Goal: Information Seeking & Learning: Compare options

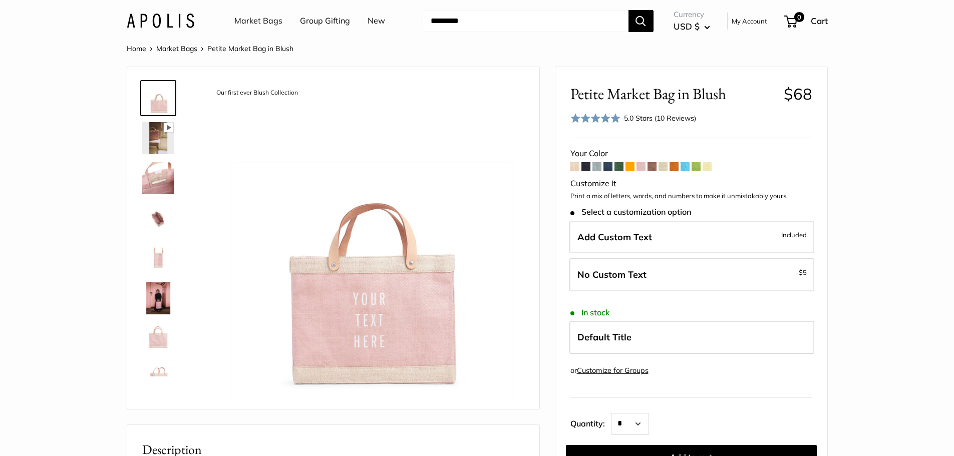
click at [597, 166] on span at bounding box center [596, 166] width 9 height 9
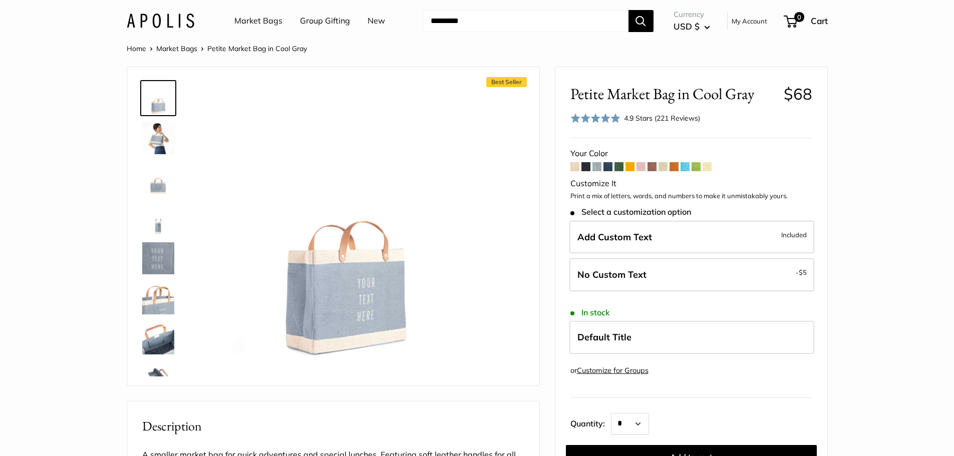
click at [608, 167] on span at bounding box center [607, 166] width 9 height 9
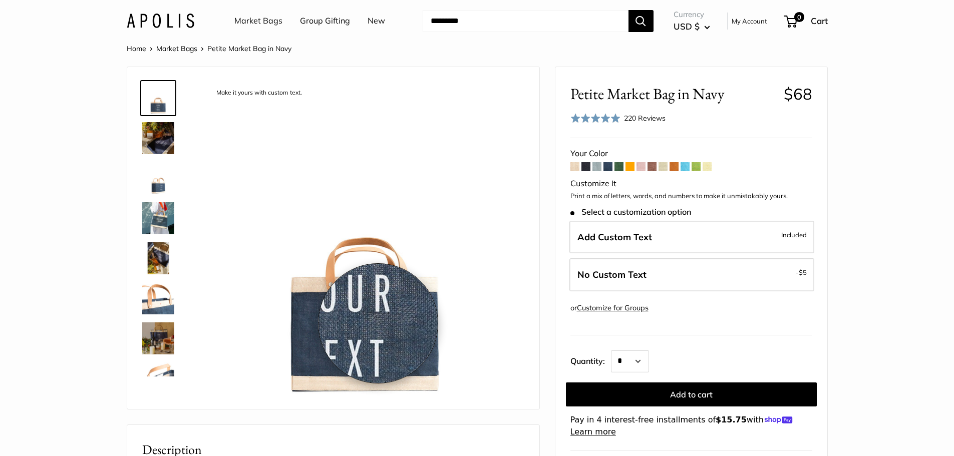
click at [378, 323] on img at bounding box center [365, 240] width 317 height 317
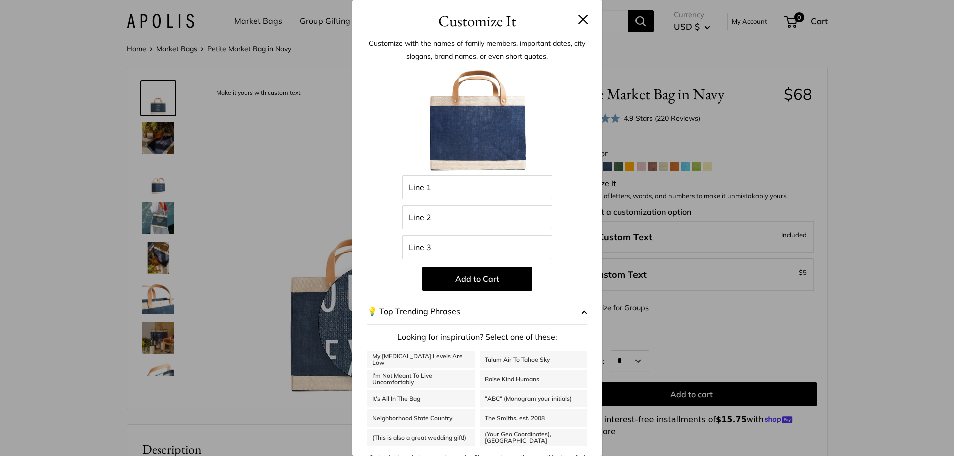
scroll to position [85, 0]
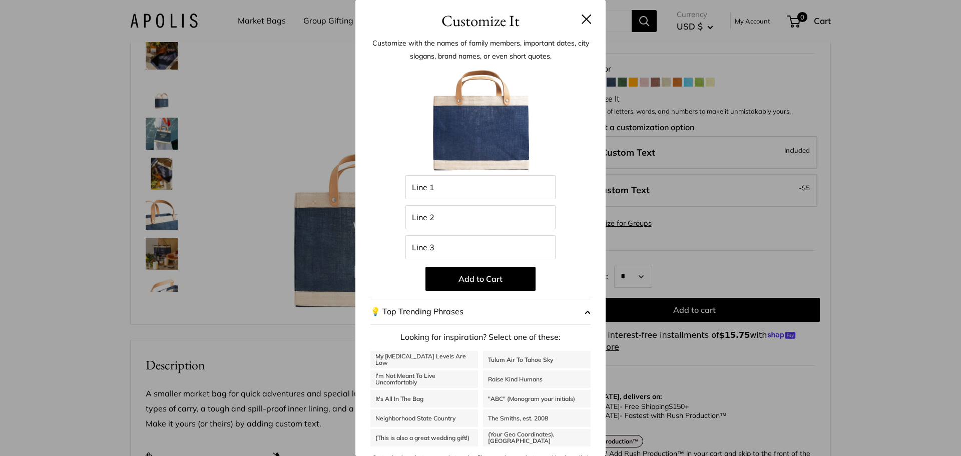
click at [499, 130] on img at bounding box center [481, 120] width 110 height 110
click at [582, 18] on button at bounding box center [587, 19] width 10 height 10
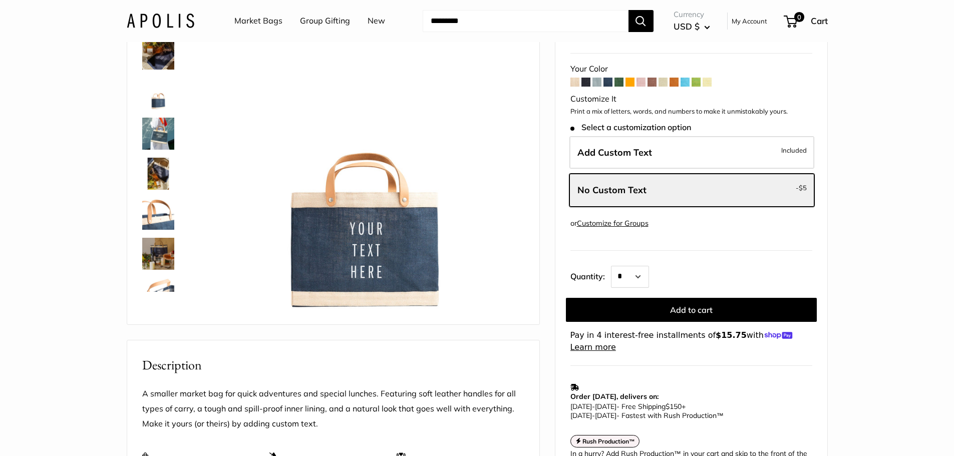
click at [642, 79] on span at bounding box center [640, 82] width 9 height 9
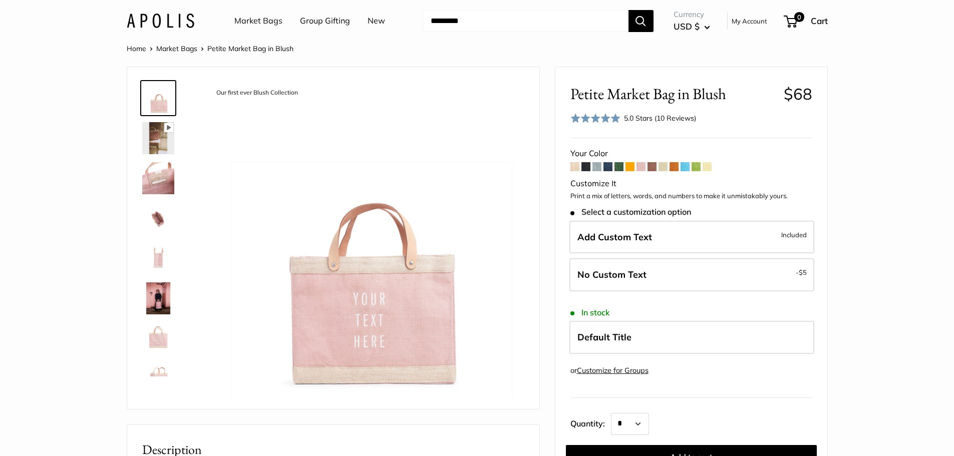
click at [595, 168] on span at bounding box center [596, 166] width 9 height 9
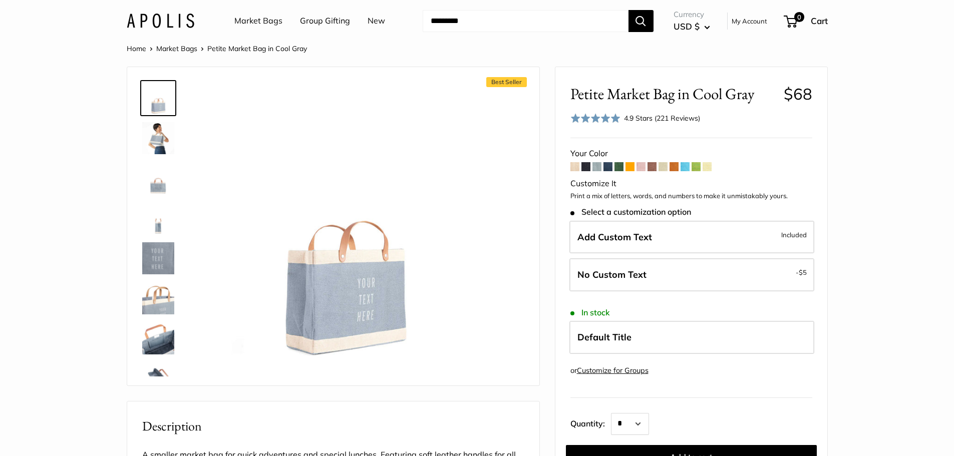
click at [583, 167] on span at bounding box center [585, 166] width 9 height 9
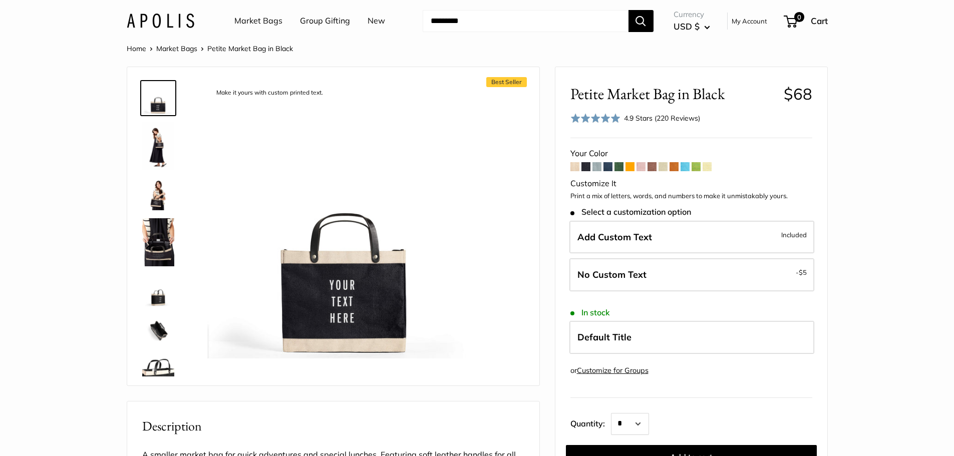
click at [652, 167] on span at bounding box center [651, 166] width 9 height 9
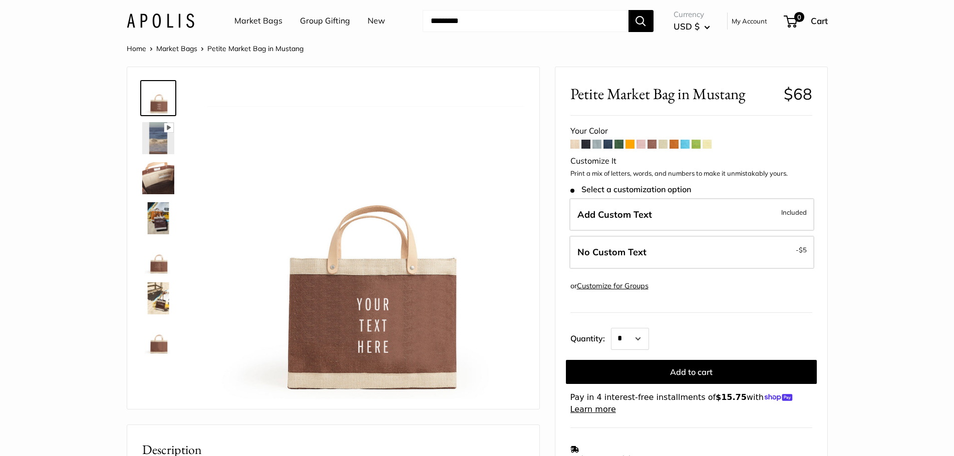
click at [662, 145] on span at bounding box center [662, 144] width 9 height 9
